Goal: Transaction & Acquisition: Download file/media

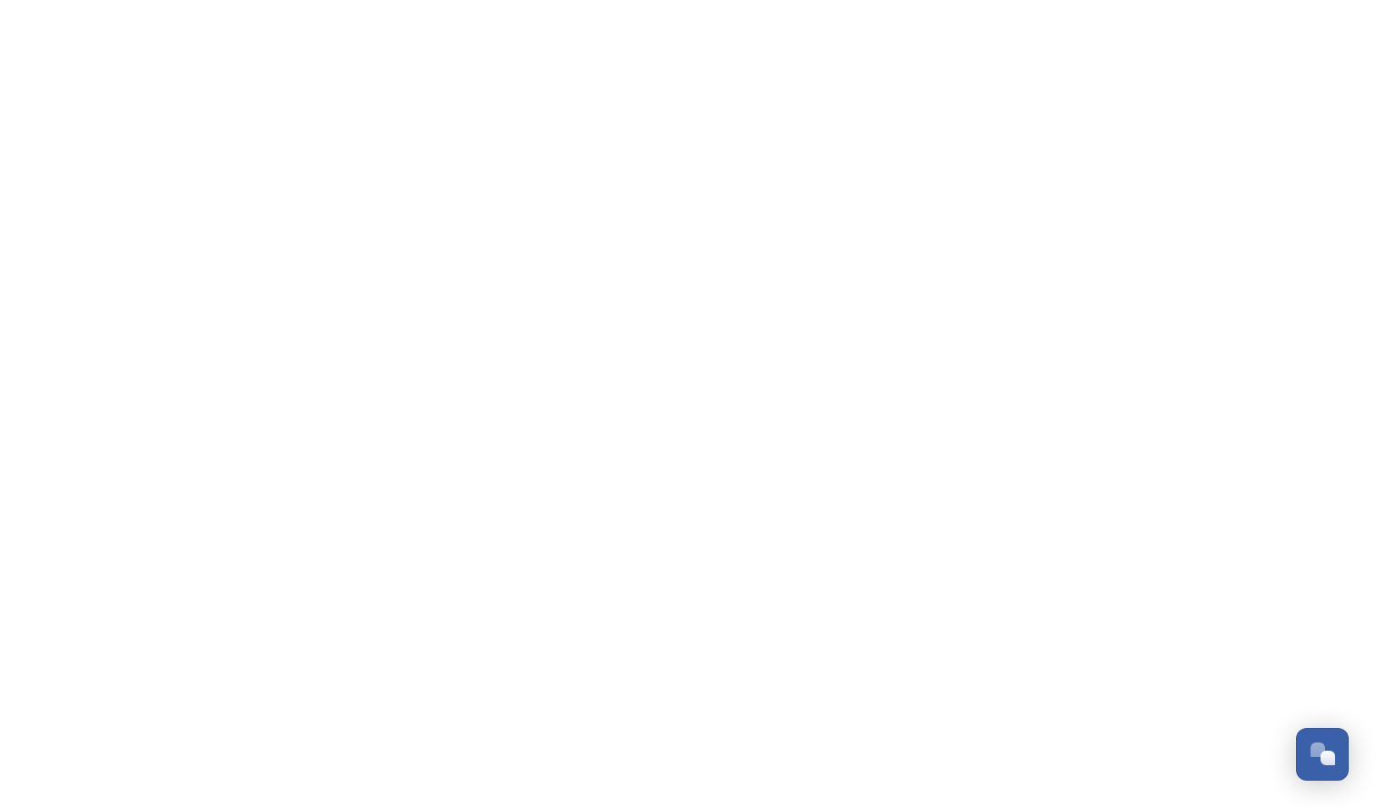
scroll to position [1765, 0]
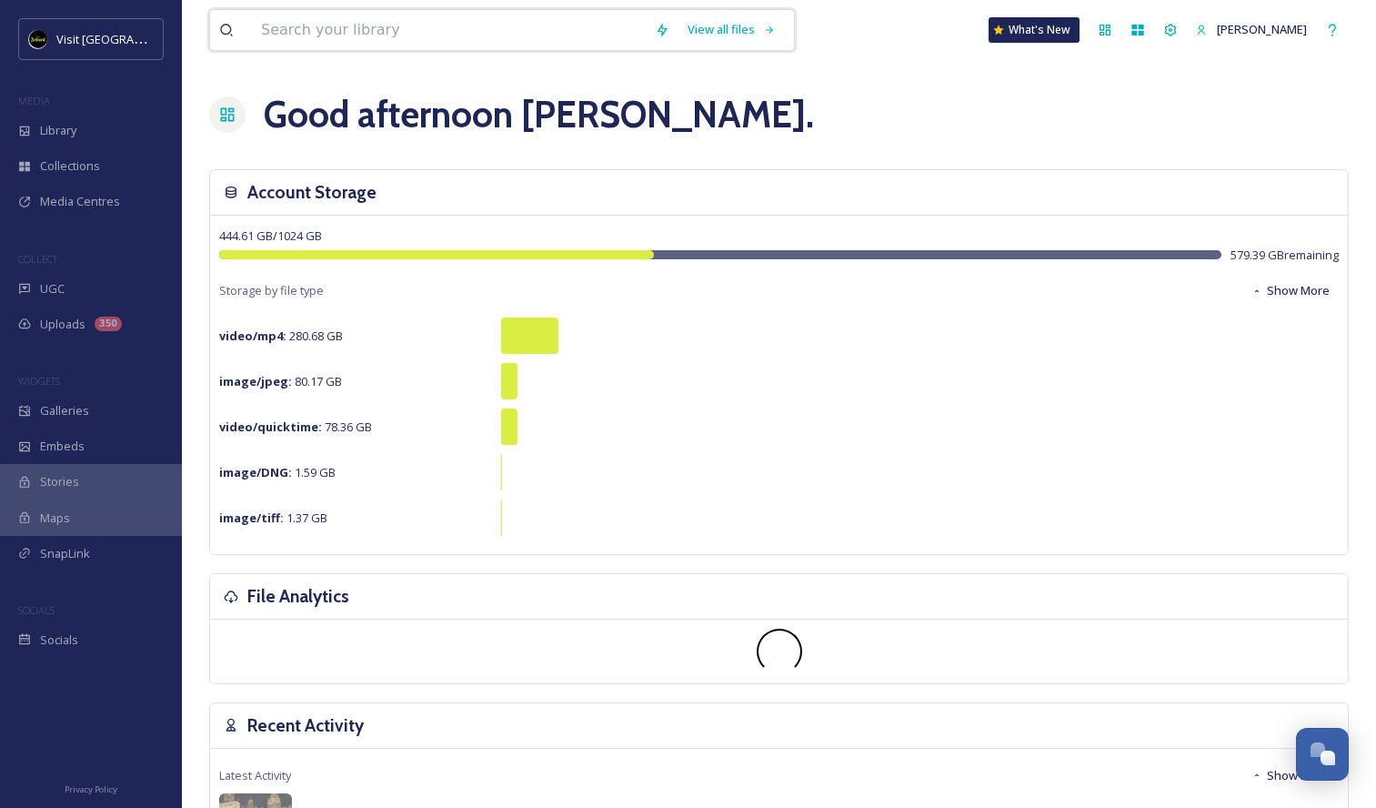
click at [484, 40] on input at bounding box center [449, 30] width 394 height 40
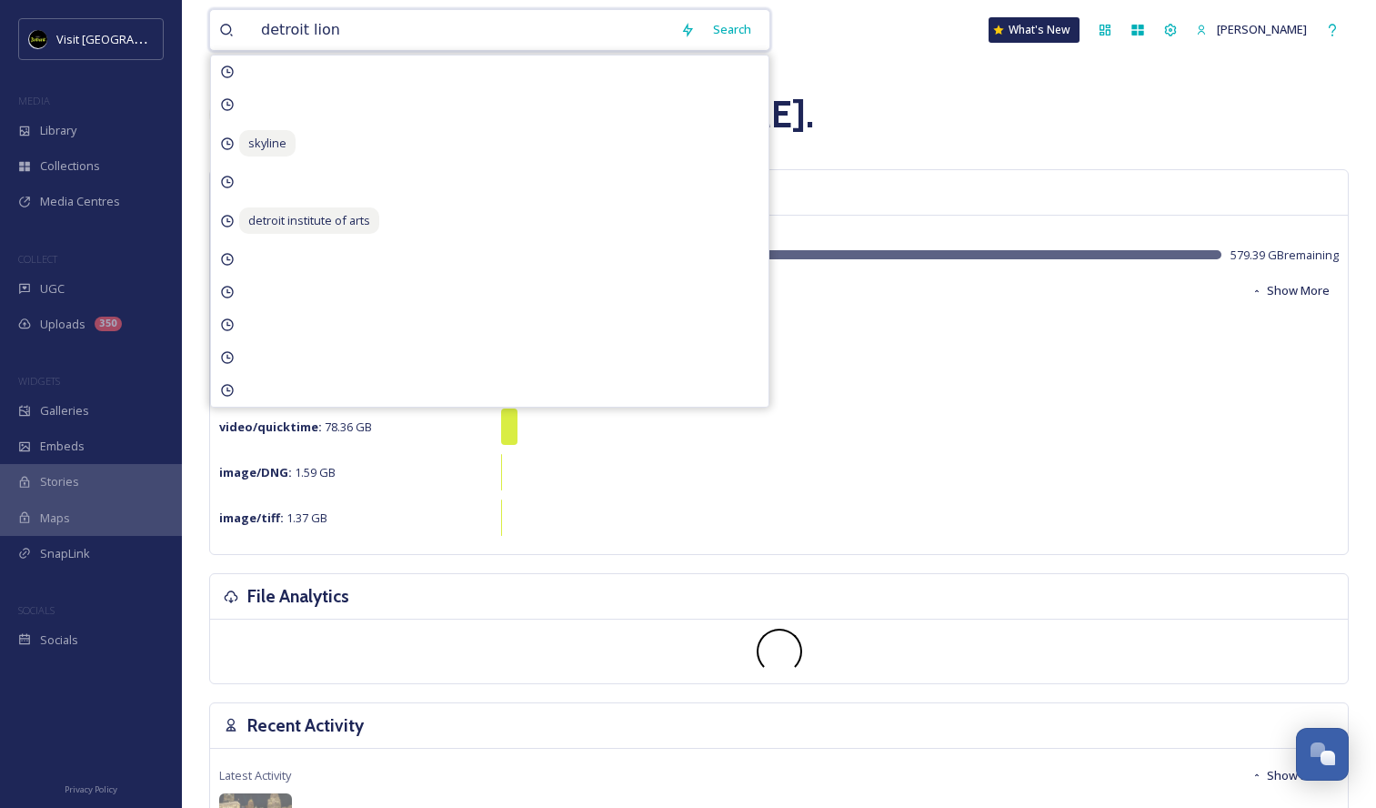
type input "detroit lions"
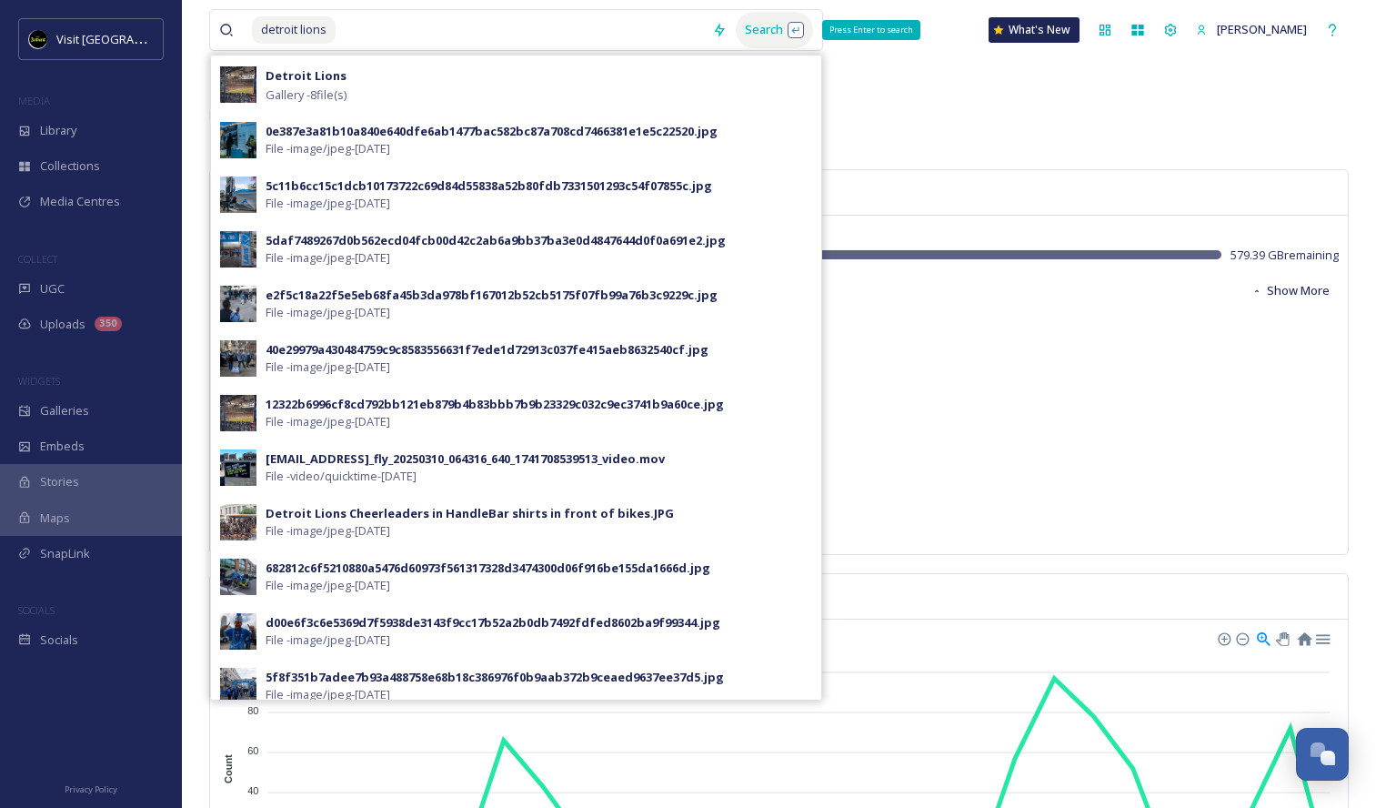
click at [787, 25] on div "Search Press Enter to search" at bounding box center [774, 29] width 77 height 35
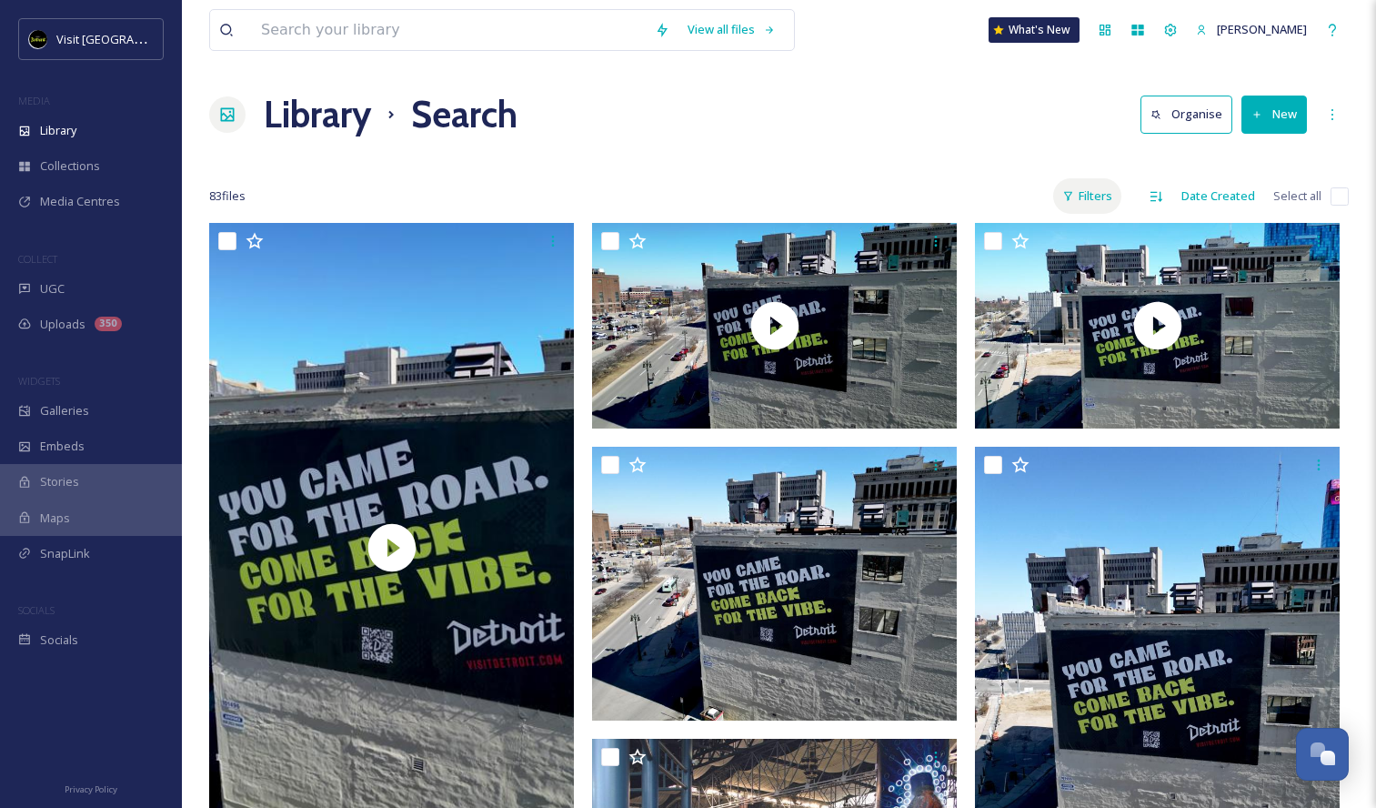
click at [1091, 198] on div "Filters" at bounding box center [1087, 195] width 68 height 35
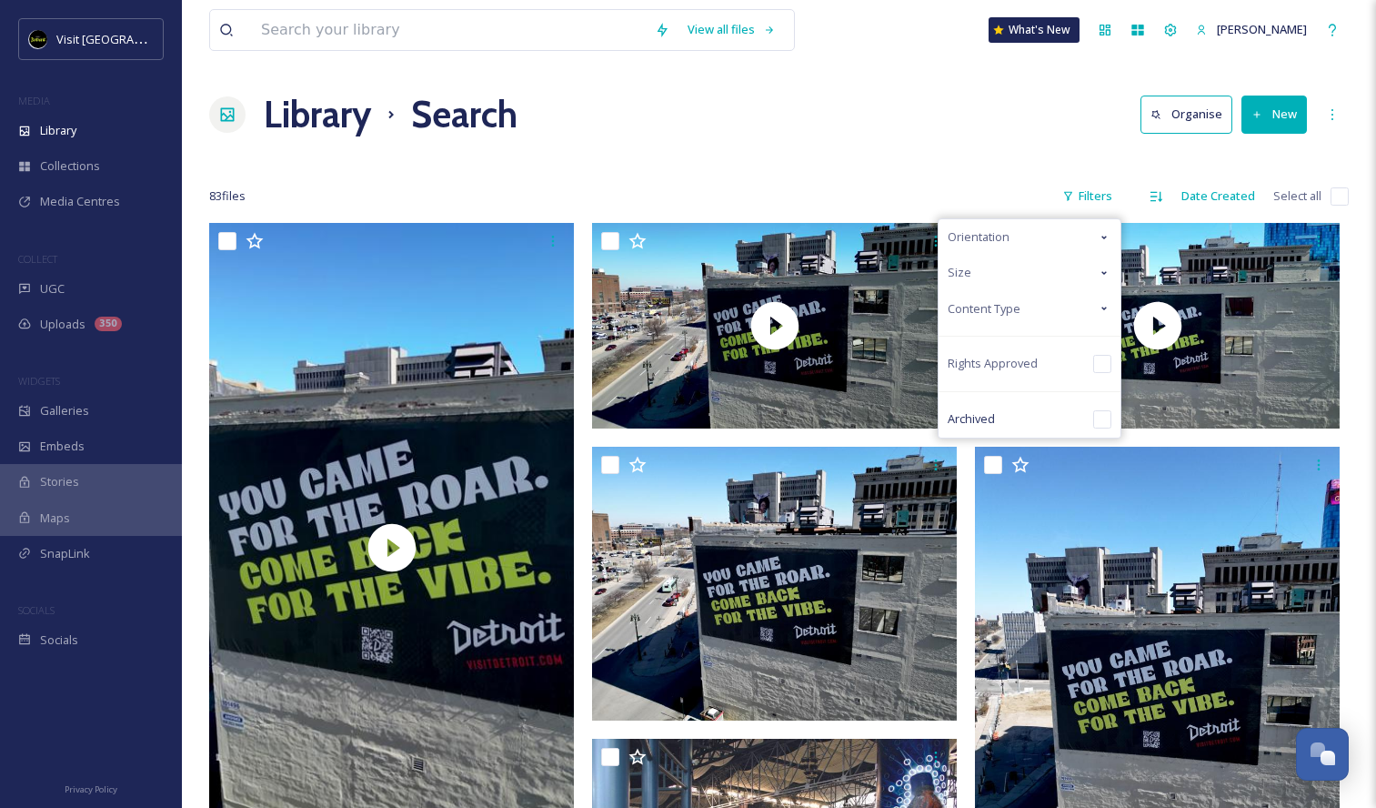
click at [1027, 245] on div "Orientation" at bounding box center [1030, 236] width 182 height 35
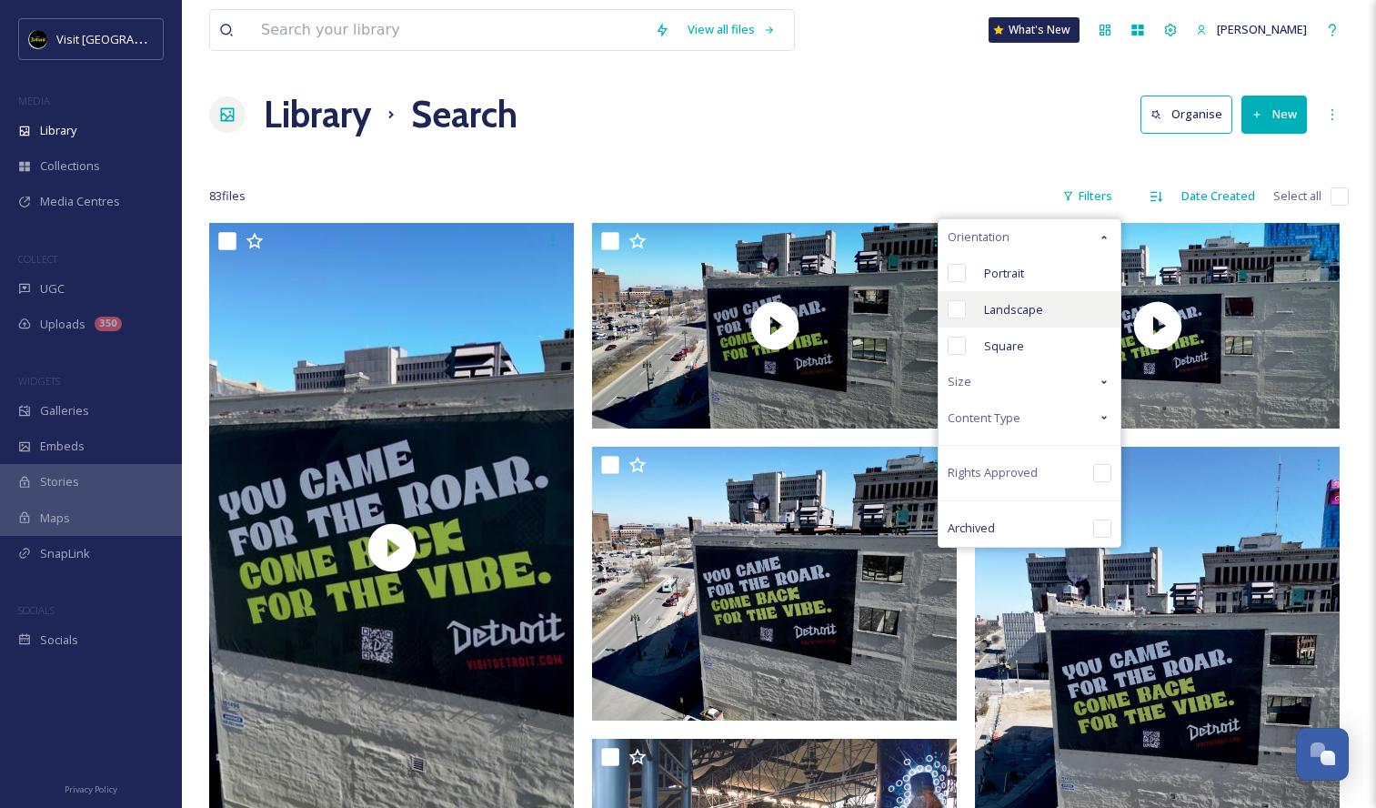
click at [1049, 300] on div "Landscape" at bounding box center [1030, 309] width 182 height 36
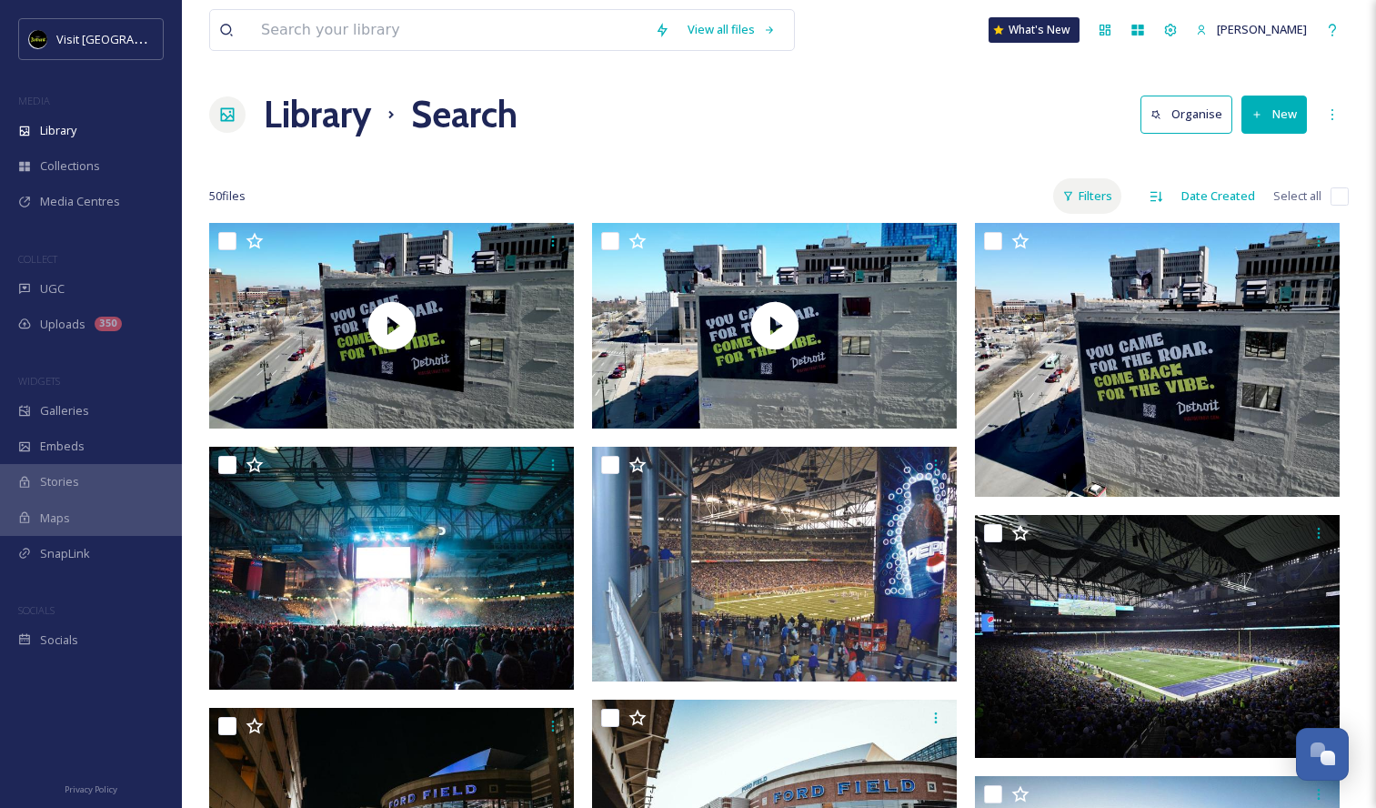
click at [1102, 196] on div "Filters" at bounding box center [1087, 195] width 68 height 35
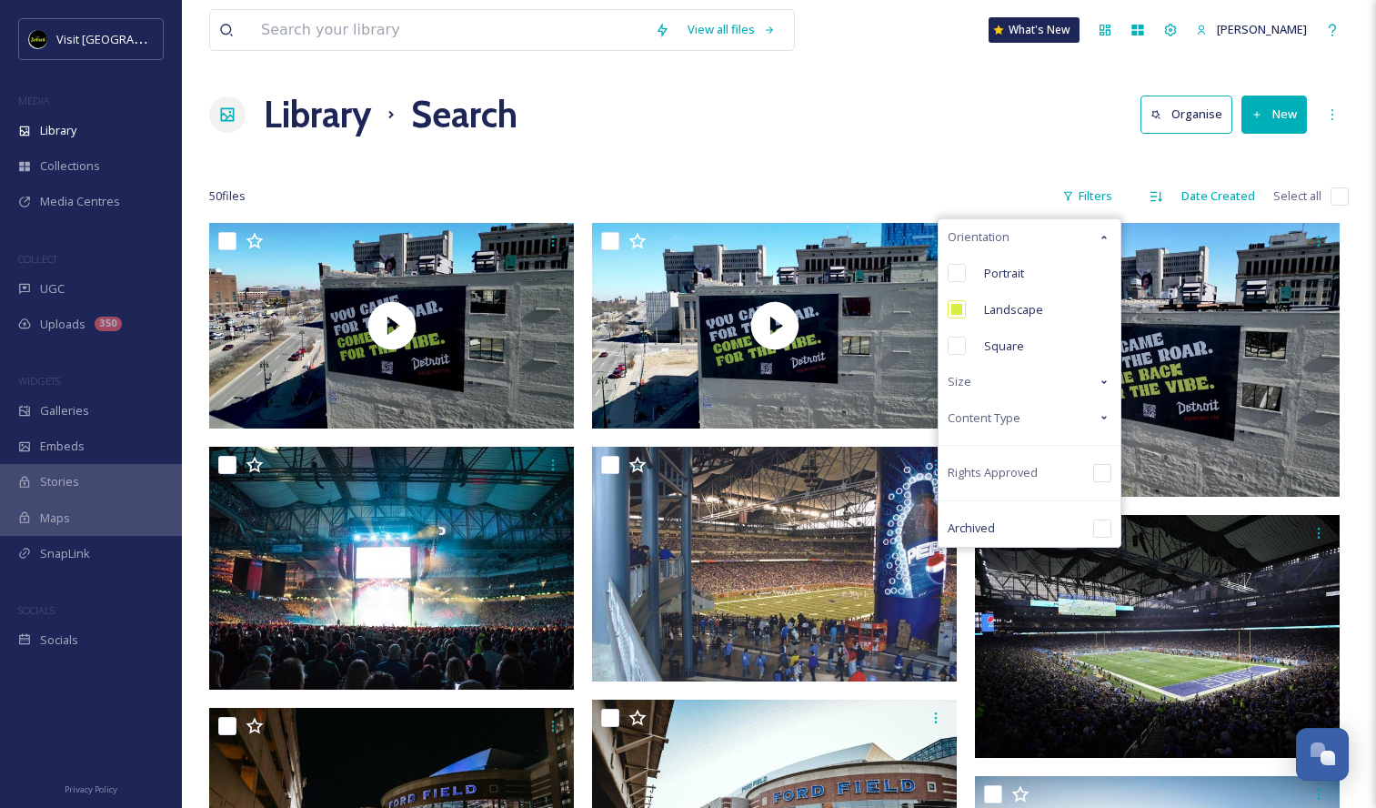
click at [1060, 427] on div "Content Type" at bounding box center [1030, 417] width 182 height 35
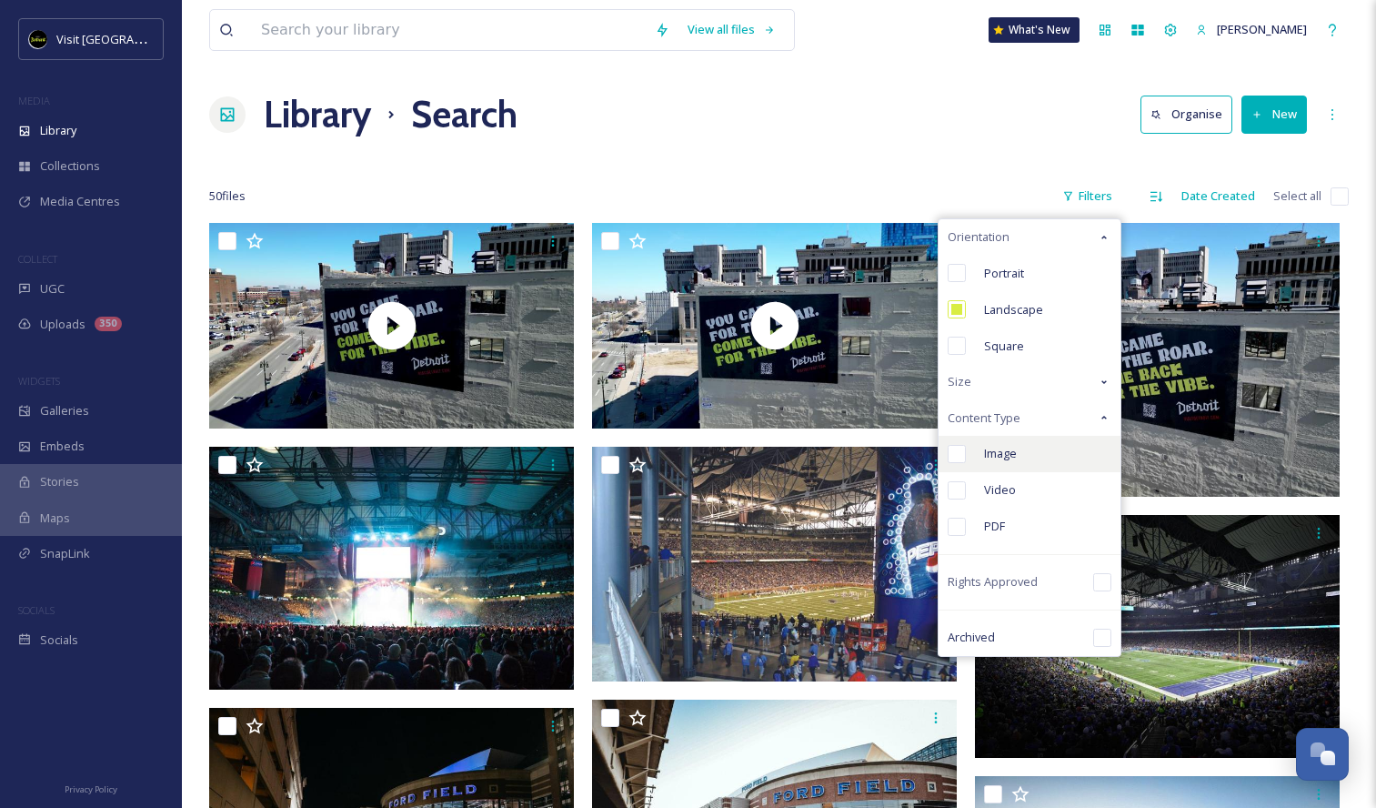
click at [1039, 462] on div "Image" at bounding box center [1030, 454] width 182 height 36
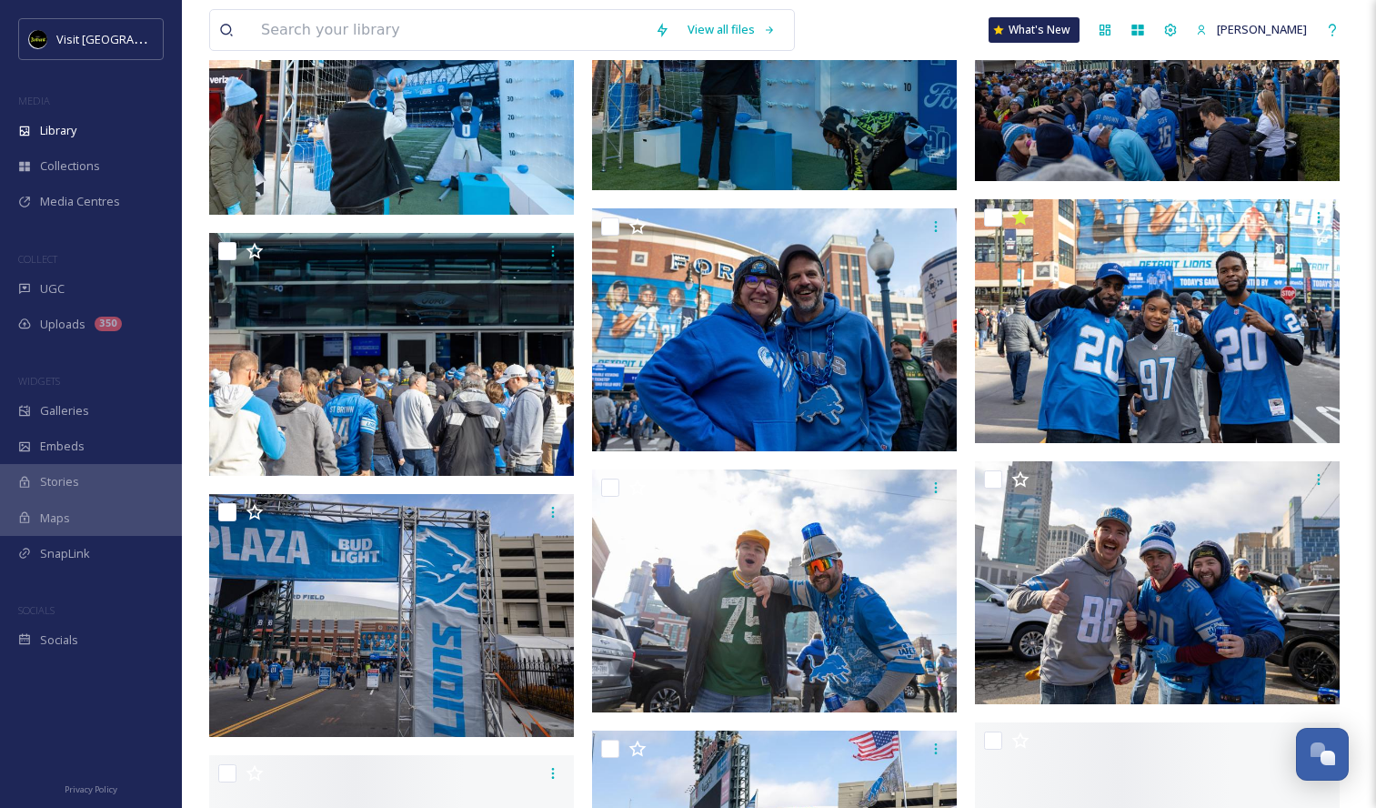
scroll to position [1848, 0]
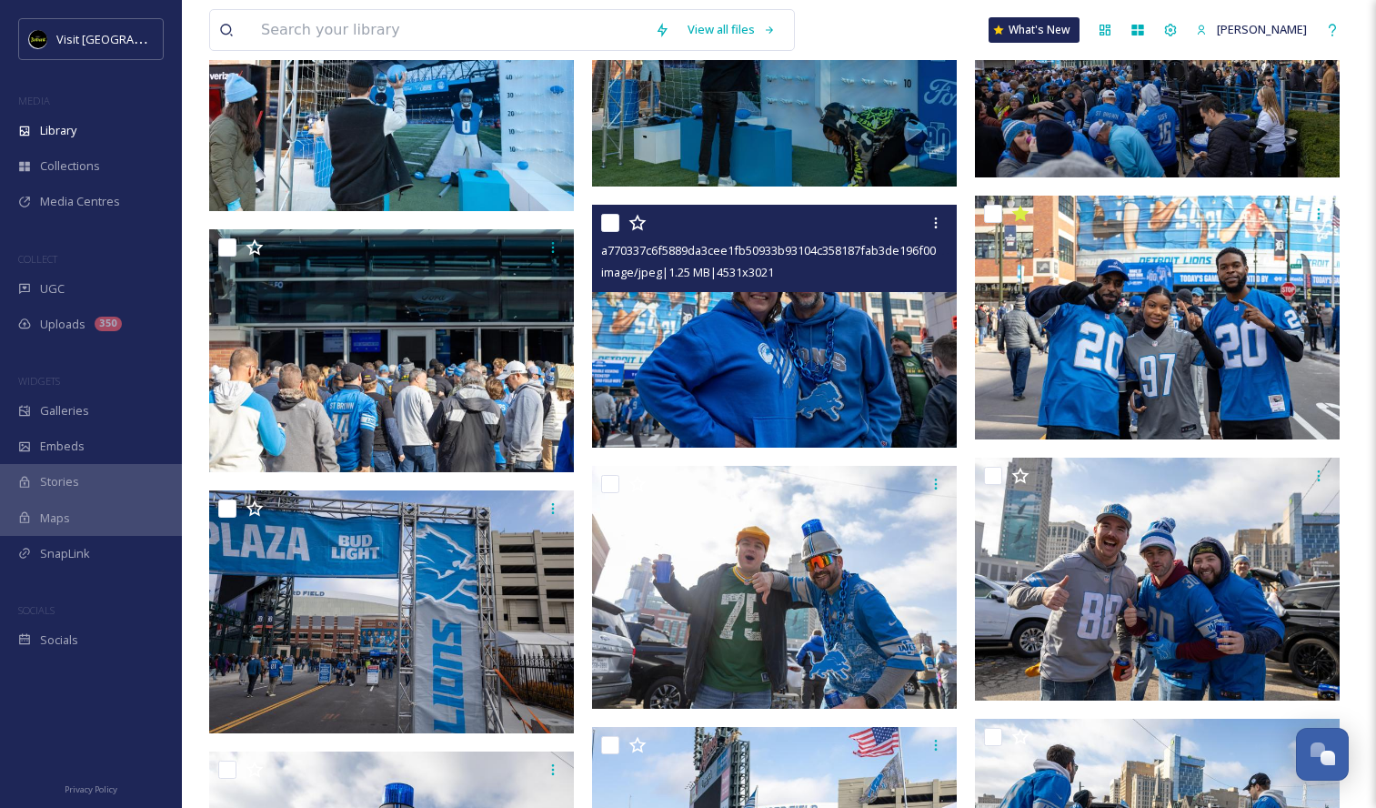
click at [858, 382] on img at bounding box center [774, 327] width 365 height 244
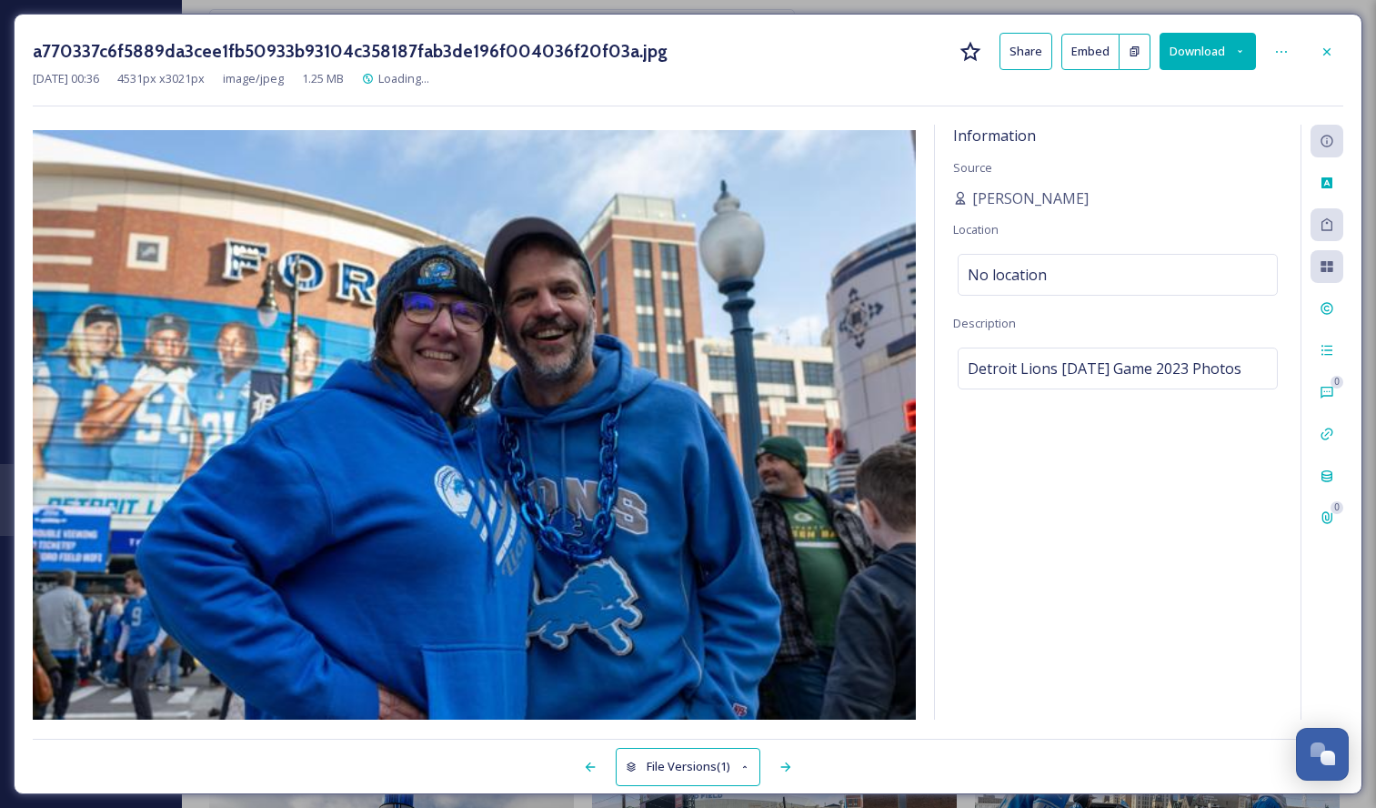
click at [1193, 51] on button "Download" at bounding box center [1208, 51] width 96 height 37
click at [1200, 131] on span "Download Large (2000 x 1333)" at bounding box center [1154, 128] width 160 height 17
click at [1327, 53] on icon at bounding box center [1327, 52] width 15 height 15
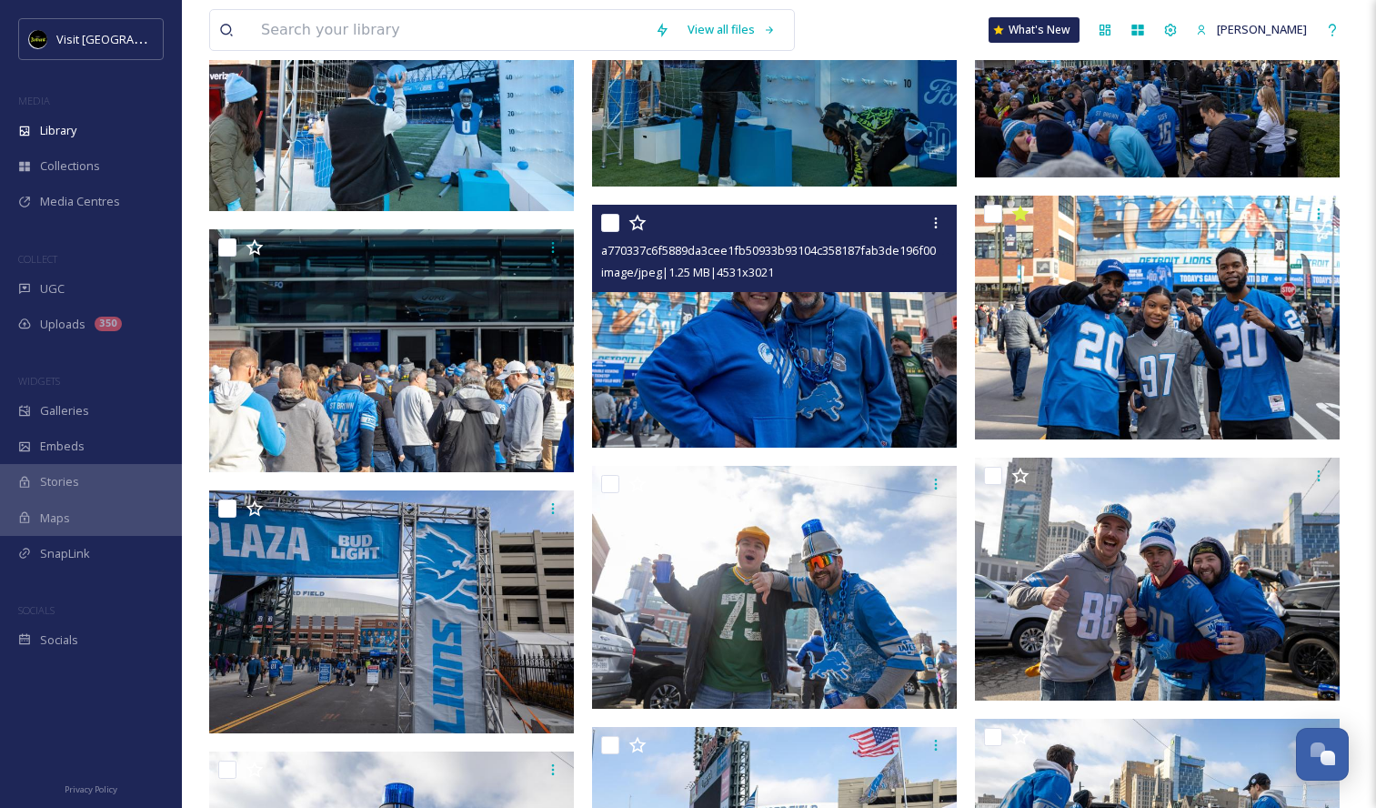
scroll to position [1816, 0]
click at [822, 444] on img at bounding box center [774, 327] width 365 height 244
